Goal: Task Accomplishment & Management: Manage account settings

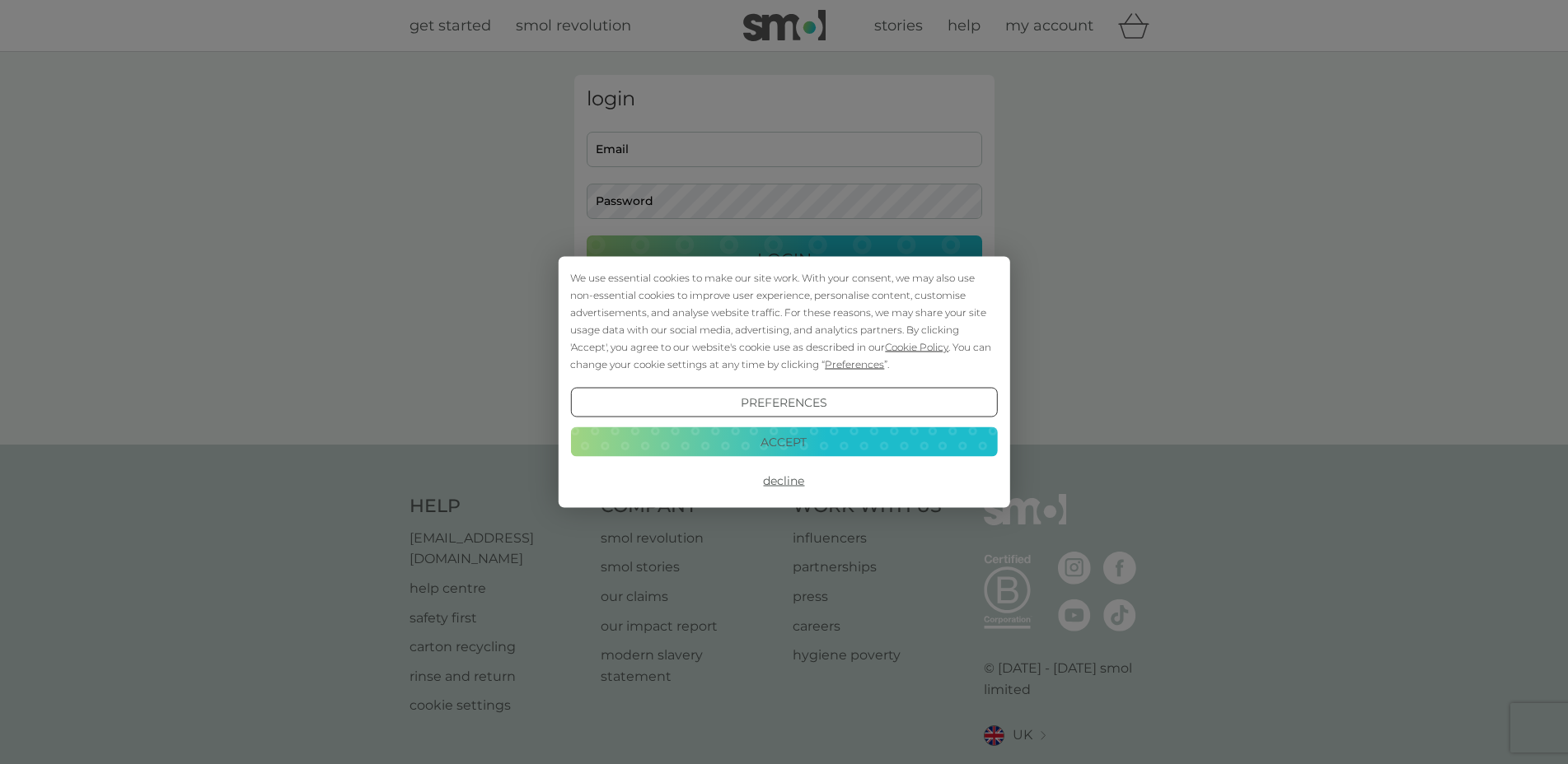
click at [678, 154] on div "We use essential cookies to make our site work. With your consent, we may also …" at bounding box center [784, 382] width 1568 height 764
click at [800, 447] on button "Accept" at bounding box center [783, 441] width 427 height 29
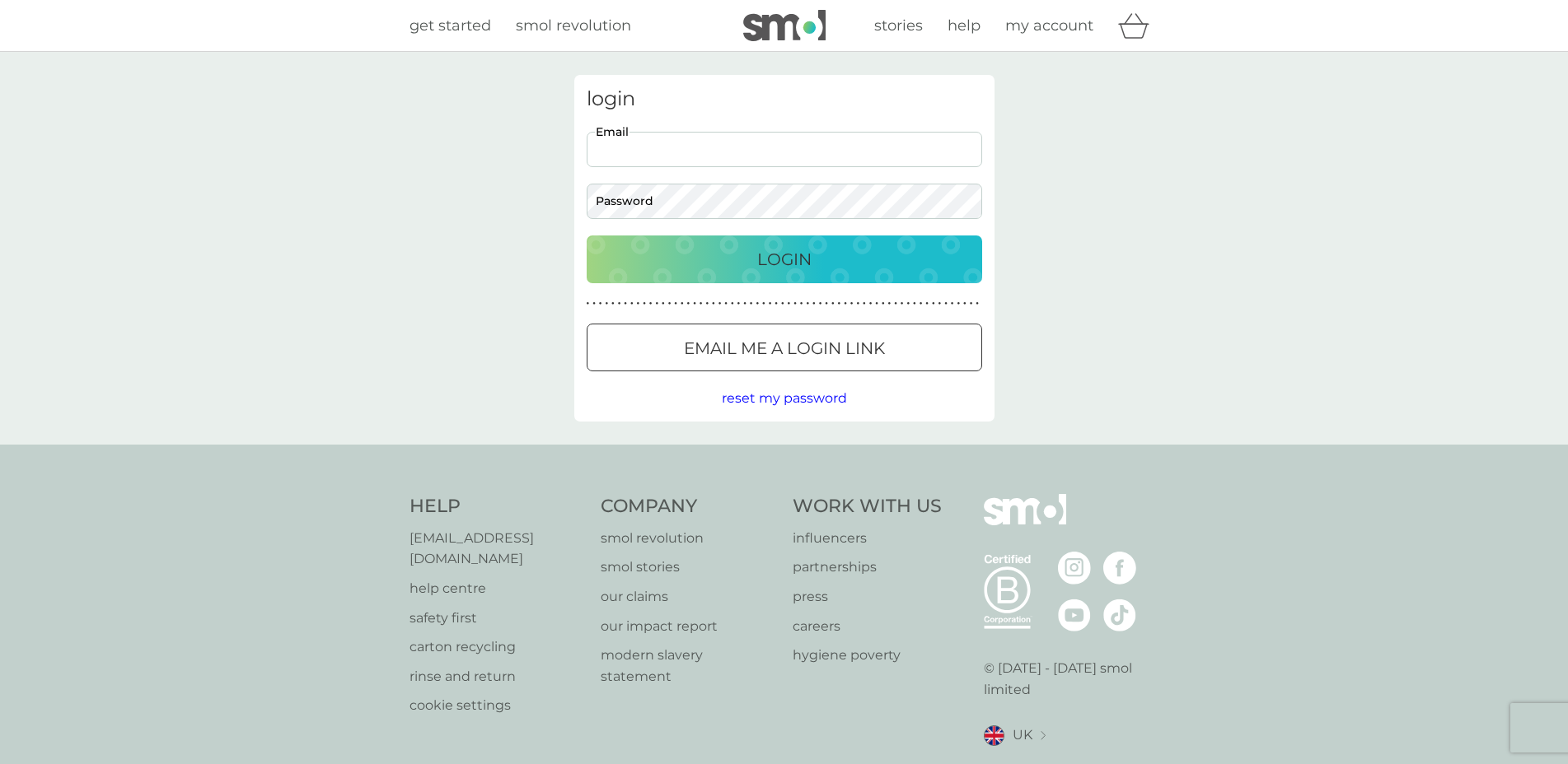
click at [723, 154] on input "Email" at bounding box center [785, 150] width 396 height 36
type input "[EMAIL_ADDRESS][DOMAIN_NAME]"
click at [1364, 213] on div "login [EMAIL_ADDRESS][DOMAIN_NAME] Email Password Login ● ● ● ● ● ● ● ● ● ● ● ●…" at bounding box center [784, 248] width 1568 height 393
click at [726, 256] on div "Login" at bounding box center [784, 259] width 363 height 26
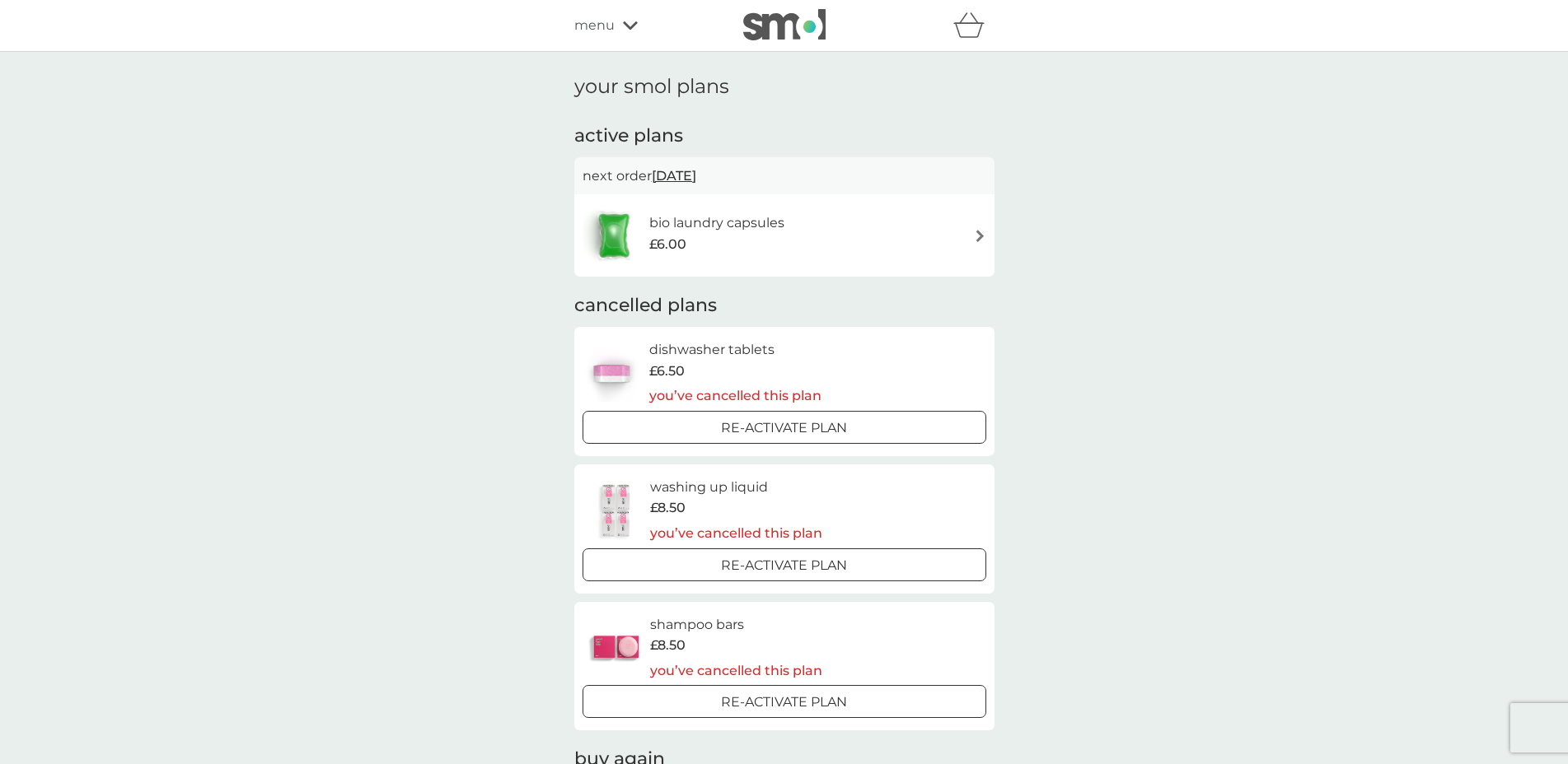
click at [884, 231] on div "bio laundry capsules £6.00" at bounding box center [784, 235] width 403 height 57
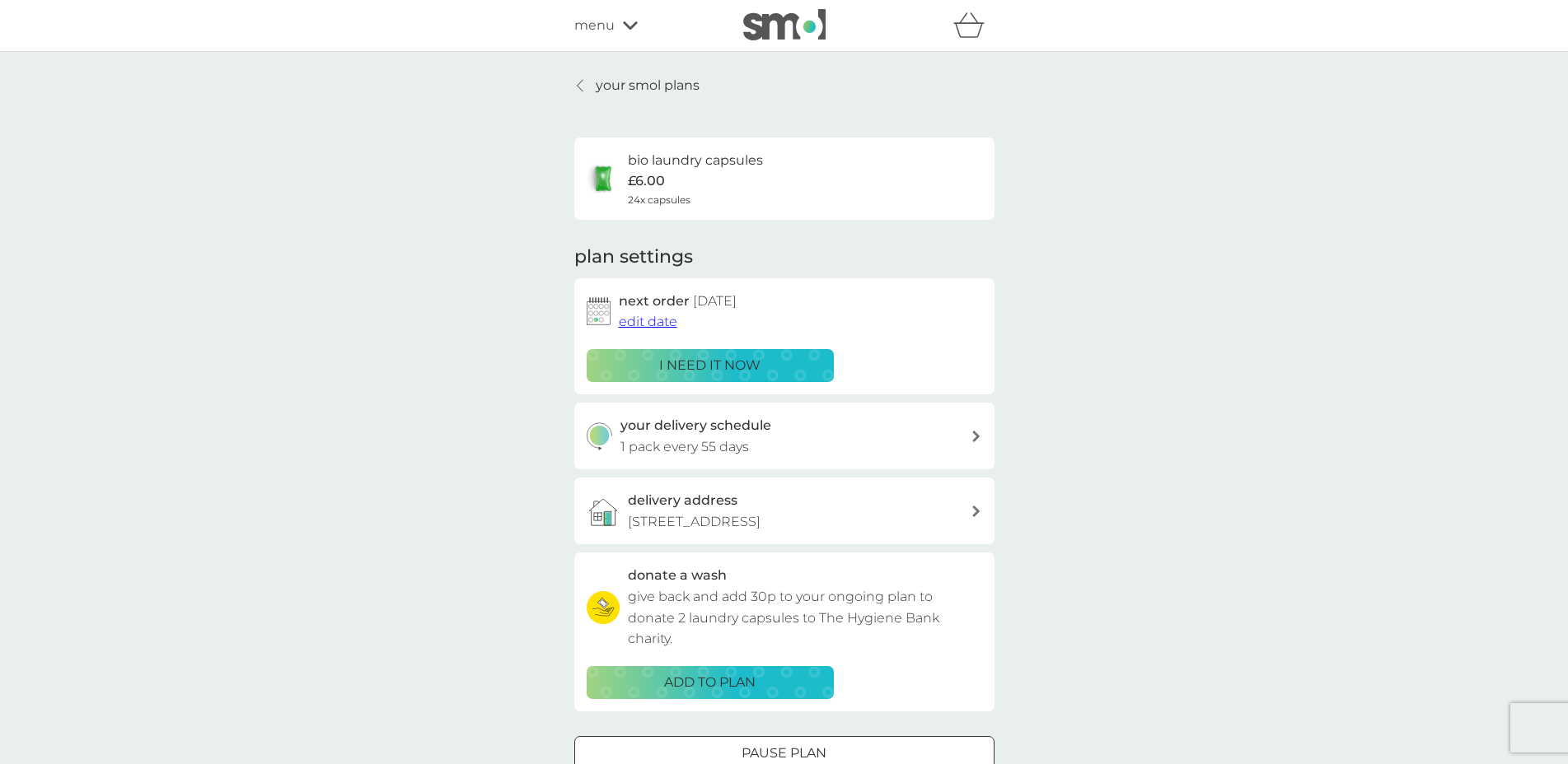
scroll to position [198, 0]
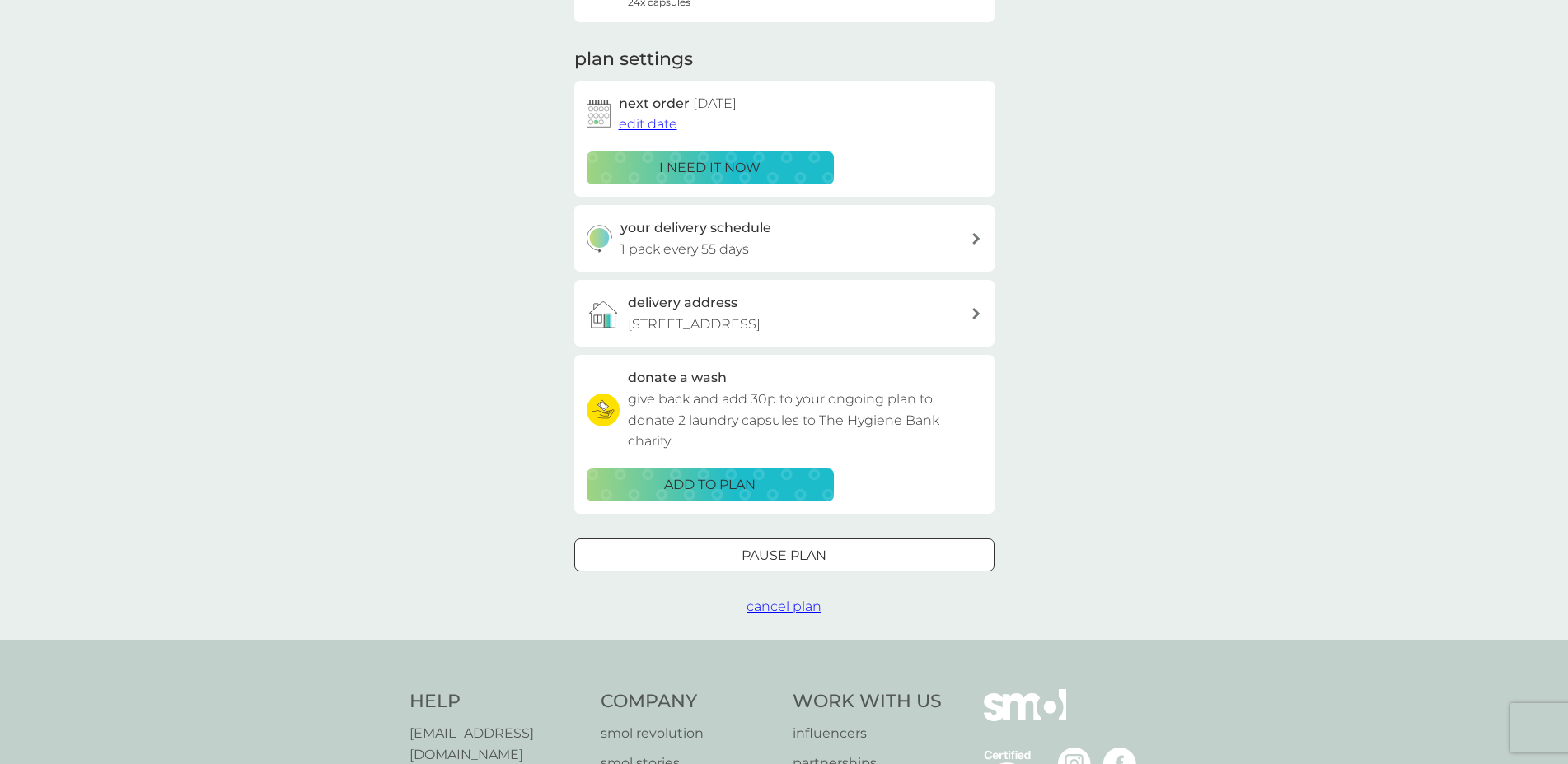
click at [752, 607] on span "cancel plan" at bounding box center [784, 607] width 75 height 16
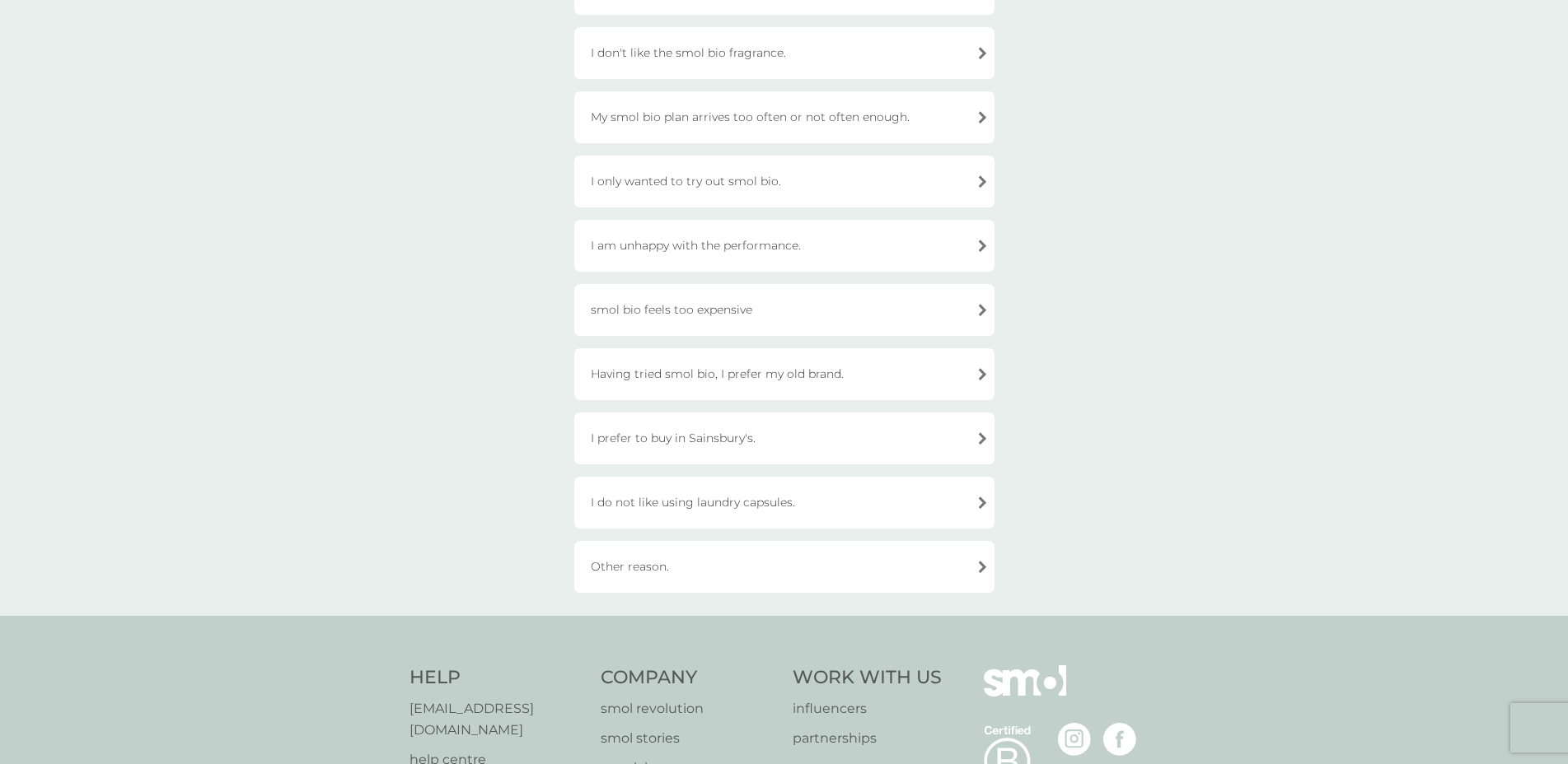
click at [682, 574] on div "Other reason." at bounding box center [784, 567] width 420 height 52
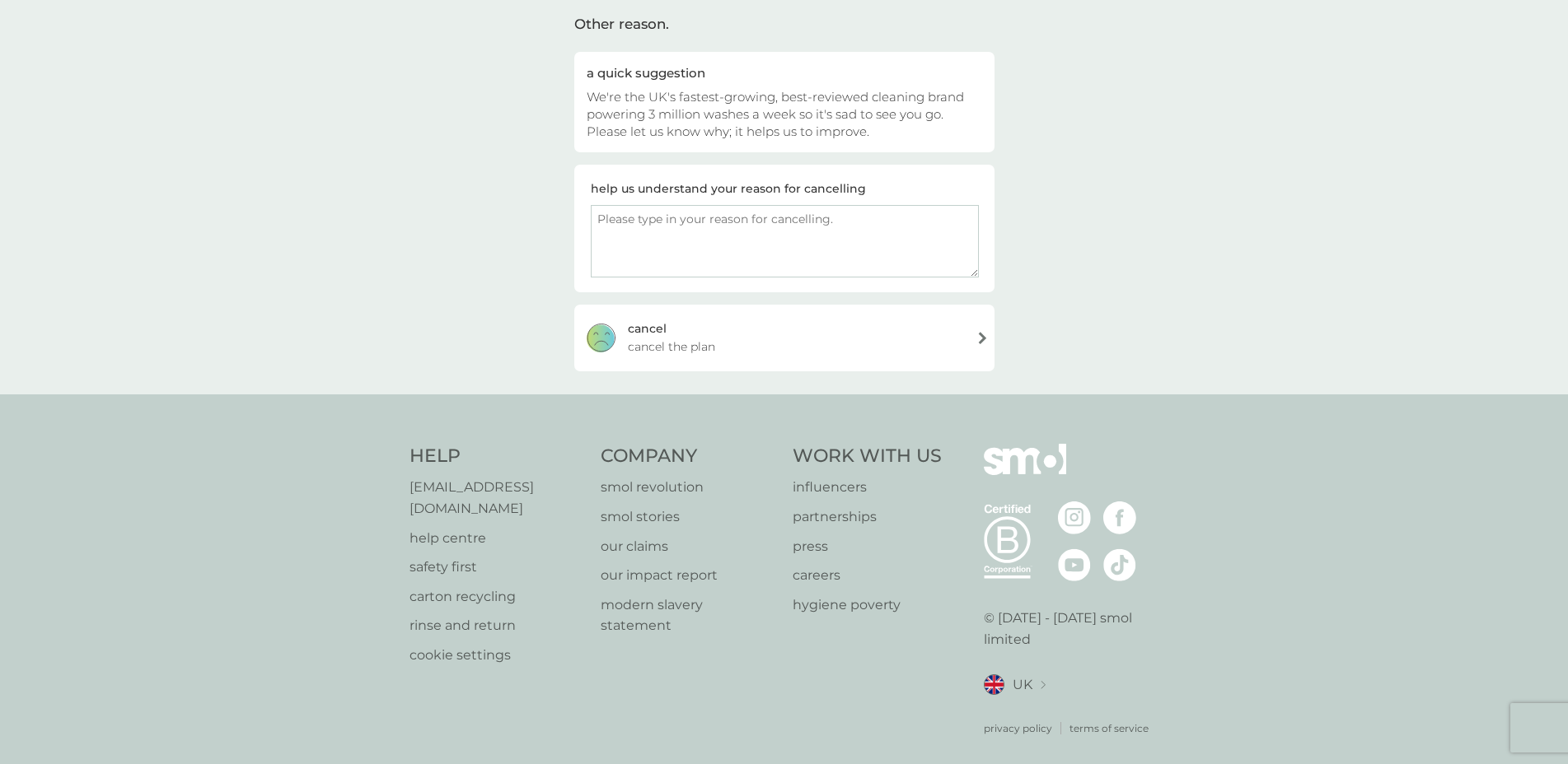
click at [694, 360] on div "cancel cancel the plan" at bounding box center [784, 338] width 420 height 66
